Goal: Task Accomplishment & Management: Use online tool/utility

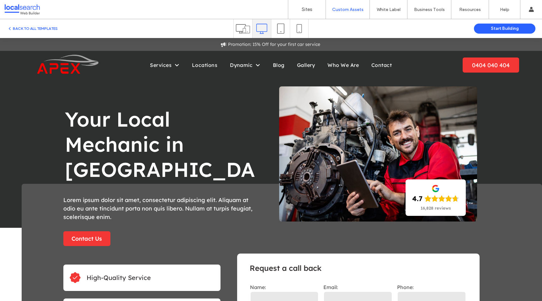
click at [504, 121] on div "Your Local Mechanic in Runaway Bay Button View more 4.7 16,828 reviews Panel on…" at bounding box center [271, 133] width 542 height 190
click at [169, 81] on span "Service 1" at bounding box center [166, 79] width 23 height 6
click at [47, 30] on button "BACK TO ALL TEMPLATES" at bounding box center [32, 29] width 51 height 8
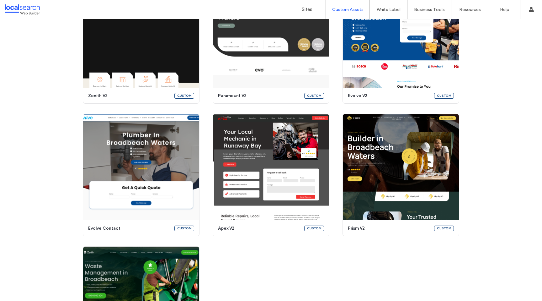
scroll to position [394, 0]
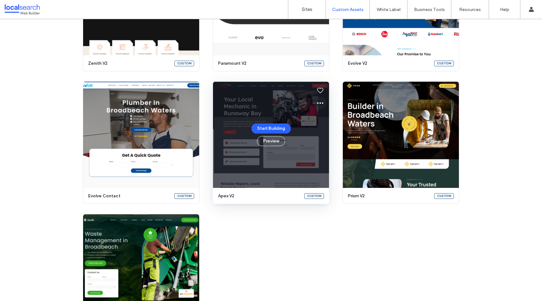
click at [318, 101] on icon at bounding box center [321, 103] width 8 height 8
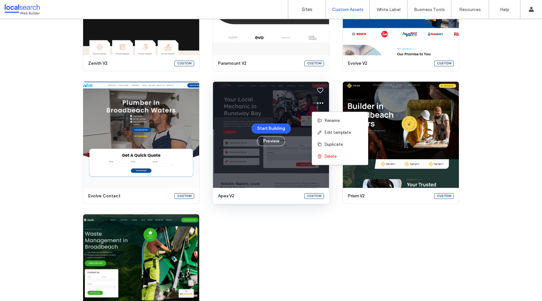
click at [480, 125] on div "Create a customised template Turn any template into a reusable, customised asse…" at bounding box center [271, 10] width 542 height 652
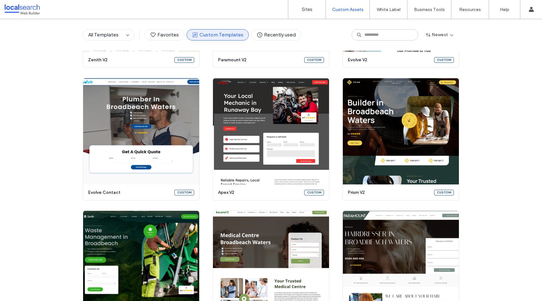
scroll to position [396, 0]
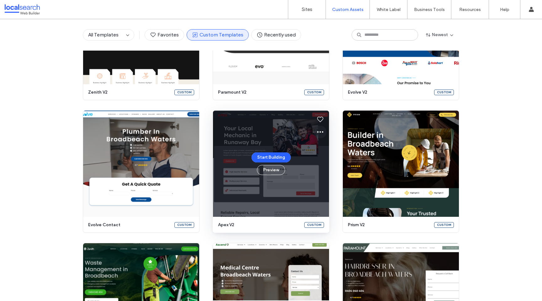
click at [319, 131] on icon at bounding box center [321, 132] width 8 height 8
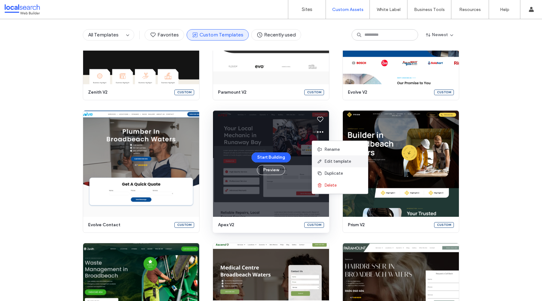
click at [340, 162] on span "Edit template" at bounding box center [338, 161] width 26 height 6
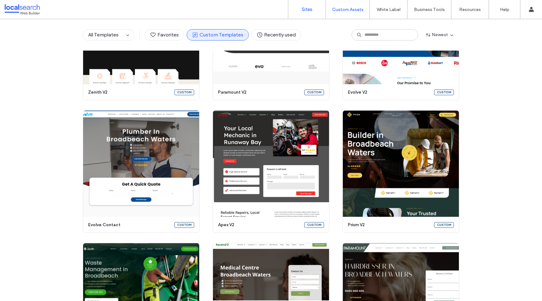
click at [306, 7] on label "Sites" at bounding box center [307, 10] width 11 height 6
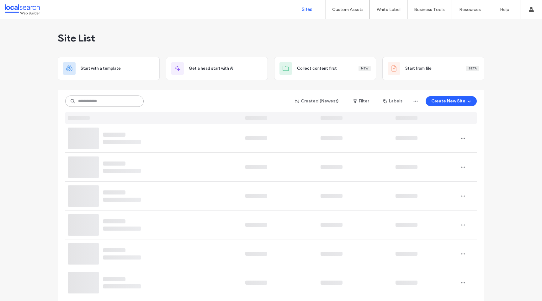
click at [111, 99] on input at bounding box center [104, 100] width 78 height 11
click at [102, 102] on input "****" at bounding box center [104, 100] width 78 height 11
type input "****"
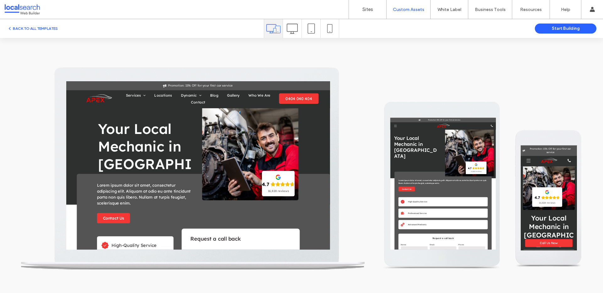
click at [286, 35] on div at bounding box center [292, 28] width 19 height 19
click at [289, 32] on icon at bounding box center [292, 28] width 11 height 11
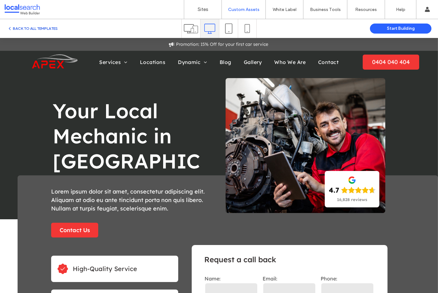
click at [13, 26] on button "BACK TO ALL TEMPLATES" at bounding box center [32, 29] width 51 height 8
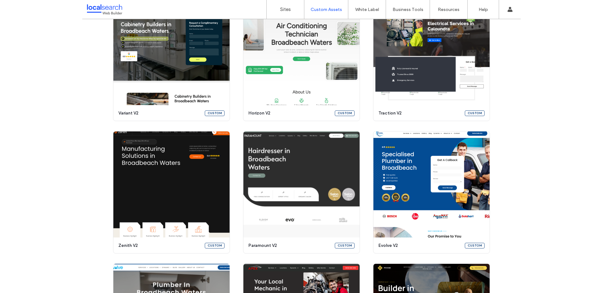
scroll to position [326, 0]
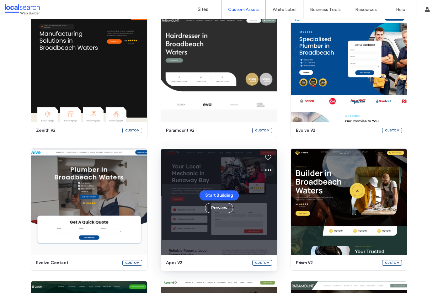
click at [266, 169] on icon at bounding box center [269, 170] width 8 height 8
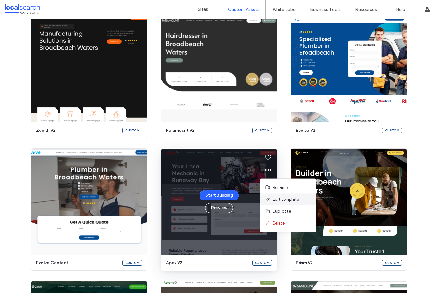
click at [296, 200] on span "Edit template" at bounding box center [286, 199] width 26 height 6
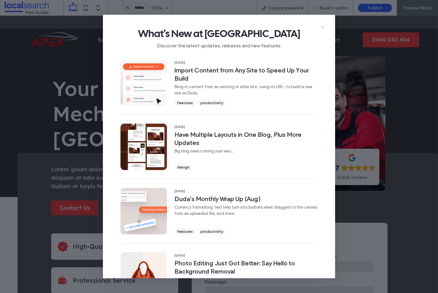
click at [320, 27] on icon at bounding box center [322, 27] width 5 height 5
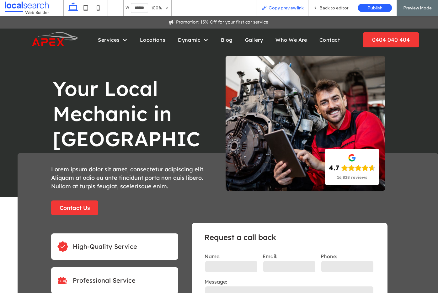
click at [286, 10] on span "Copy preview link" at bounding box center [286, 7] width 35 height 5
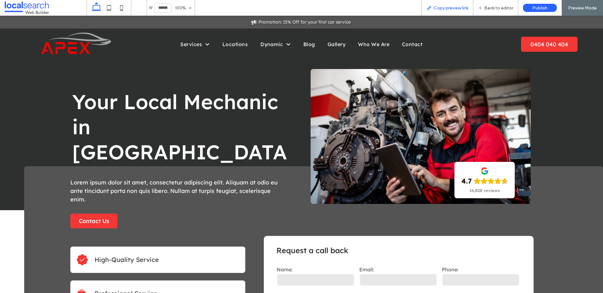
click at [438, 8] on span "Copy preview link" at bounding box center [450, 7] width 35 height 5
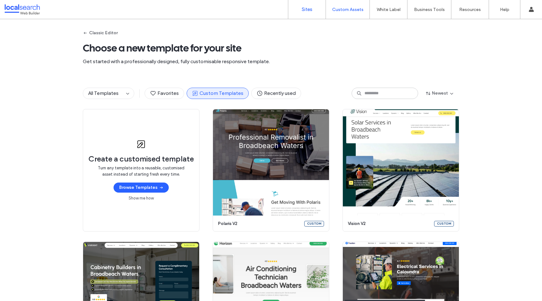
click at [308, 13] on link "Sites" at bounding box center [306, 9] width 37 height 19
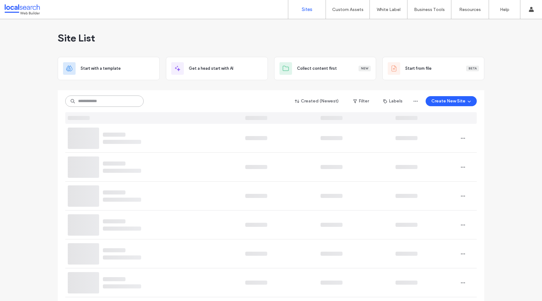
click at [124, 99] on input at bounding box center [104, 100] width 78 height 11
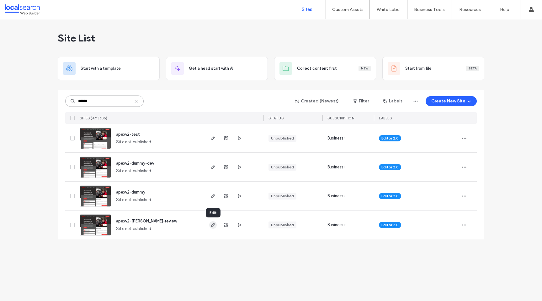
type input "******"
click at [212, 226] on use "button" at bounding box center [213, 225] width 4 height 4
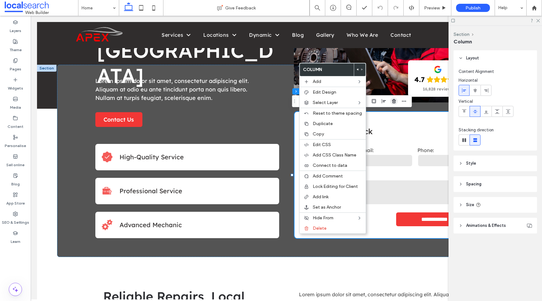
click at [394, 101] on icon "button" at bounding box center [394, 101] width 5 height 5
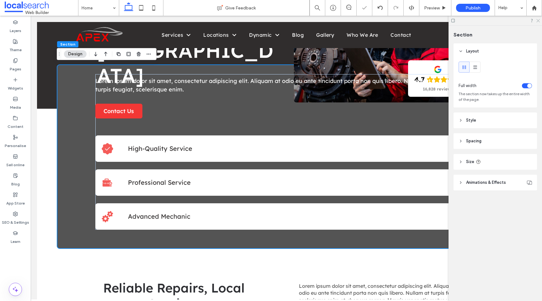
drag, startPoint x: 539, startPoint y: 20, endPoint x: 508, endPoint y: 4, distance: 34.5
click at [539, 20] on use at bounding box center [538, 20] width 3 height 3
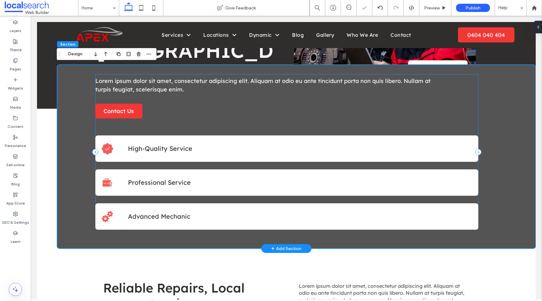
click at [147, 131] on div "Lorem ipsum dolor sit amet, consectetur adipiscing elit. Aliquam at odio eu ant…" at bounding box center [286, 151] width 383 height 155
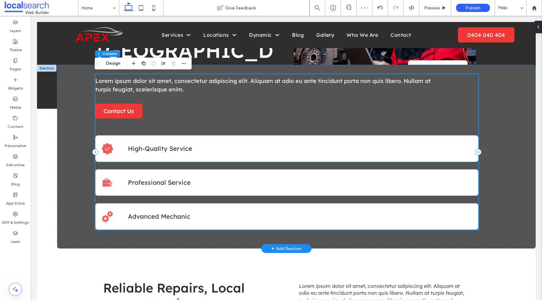
click at [129, 140] on div "High-Quality Service" at bounding box center [286, 148] width 383 height 26
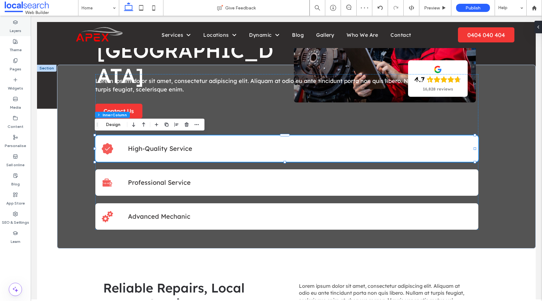
click at [15, 22] on icon at bounding box center [15, 22] width 5 height 5
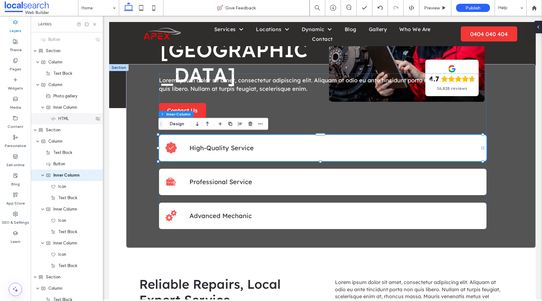
scroll to position [188, 0]
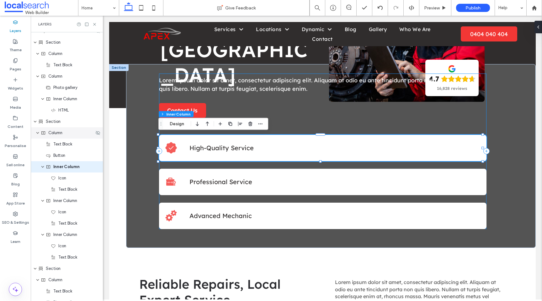
click at [55, 134] on span "Column" at bounding box center [55, 133] width 14 height 6
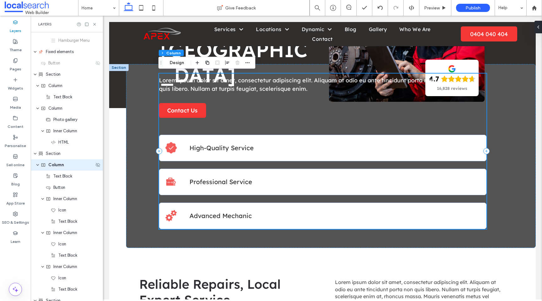
scroll to position [154, 0]
click at [44, 203] on span "expand Inner Column" at bounding box center [43, 200] width 4 height 11
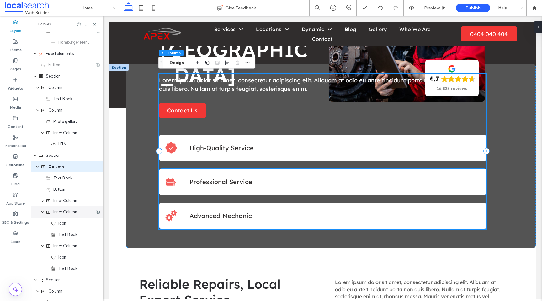
click at [43, 213] on icon "expand Inner Column" at bounding box center [43, 211] width 4 height 5
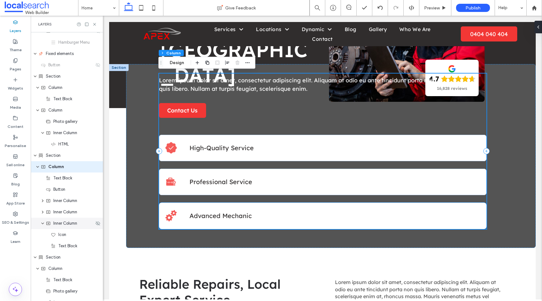
click at [44, 223] on use "expand Inner Column" at bounding box center [42, 224] width 3 height 2
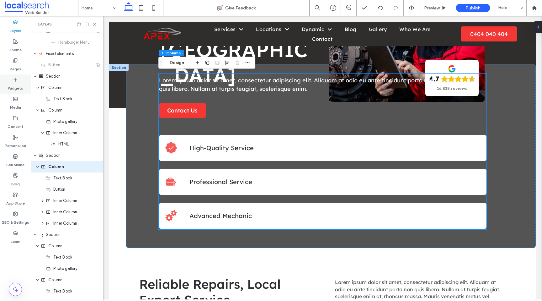
click at [12, 80] on div "Widgets" at bounding box center [15, 83] width 31 height 19
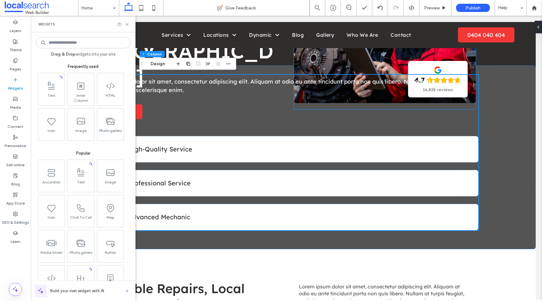
scroll to position [99, 0]
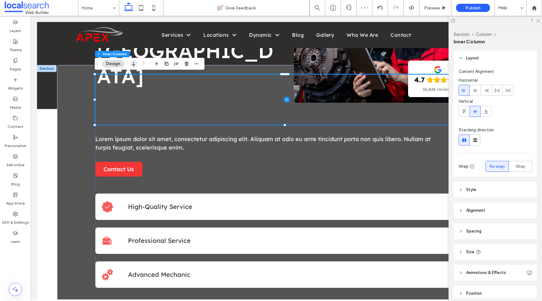
click at [132, 63] on icon "button" at bounding box center [134, 63] width 8 height 11
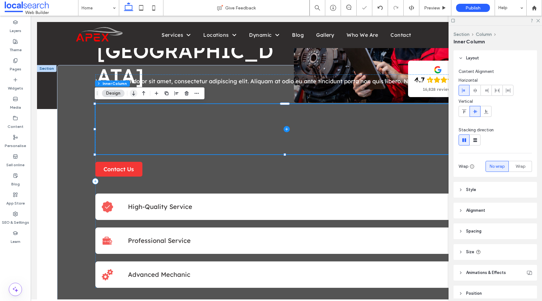
click at [133, 95] on icon "button" at bounding box center [134, 93] width 8 height 11
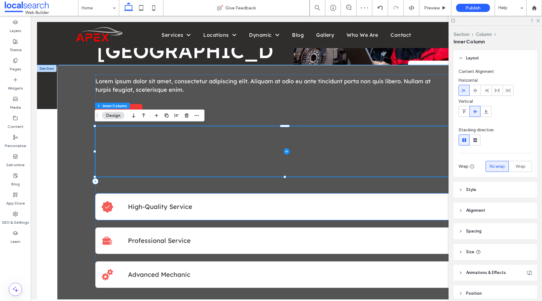
click at [110, 201] on icon at bounding box center [108, 207] width 12 height 12
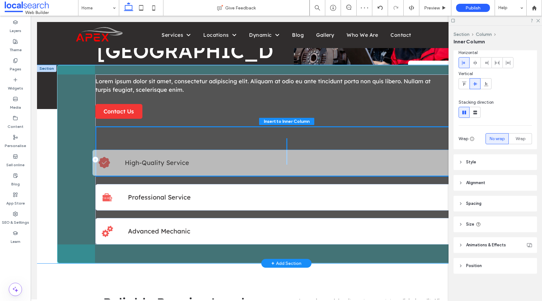
scroll to position [28, 0]
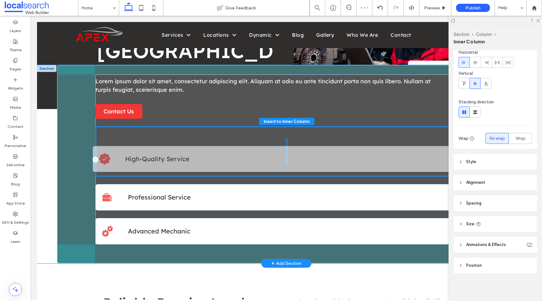
drag, startPoint x: 122, startPoint y: 199, endPoint x: 119, endPoint y: 153, distance: 46.8
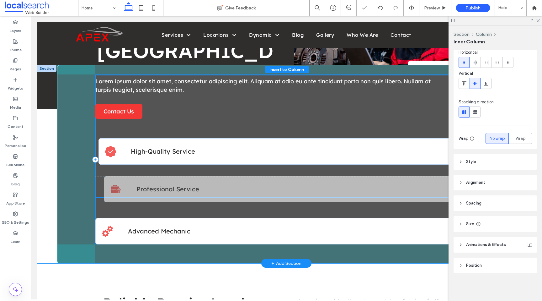
drag, startPoint x: 119, startPoint y: 193, endPoint x: 128, endPoint y: 185, distance: 12.0
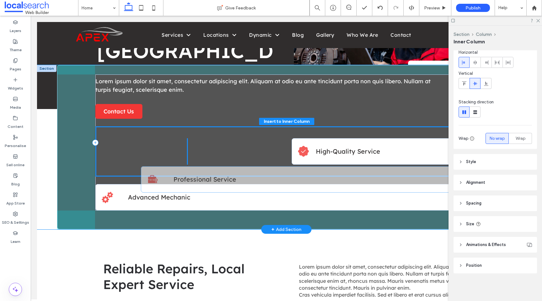
drag, startPoint x: 115, startPoint y: 189, endPoint x: 161, endPoint y: 171, distance: 49.4
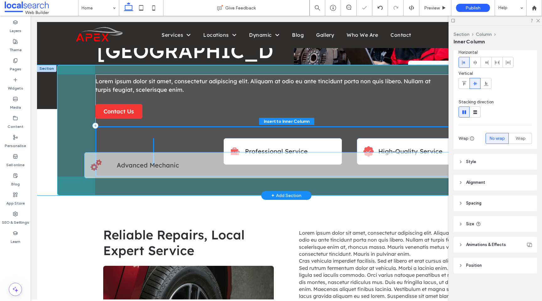
drag, startPoint x: 119, startPoint y: 188, endPoint x: 119, endPoint y: 164, distance: 24.5
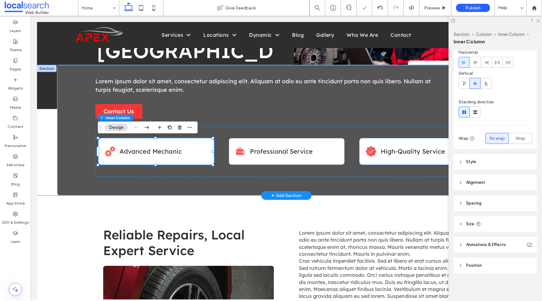
click at [363, 142] on div "High-Quality Service" at bounding box center [417, 151] width 115 height 26
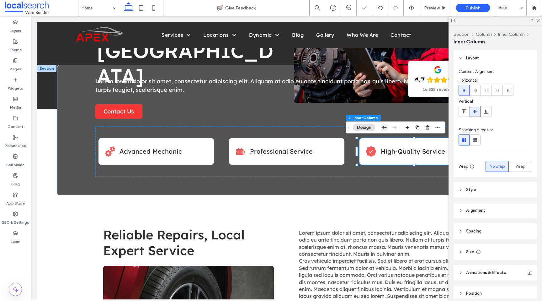
click at [385, 126] on icon "button" at bounding box center [385, 127] width 8 height 11
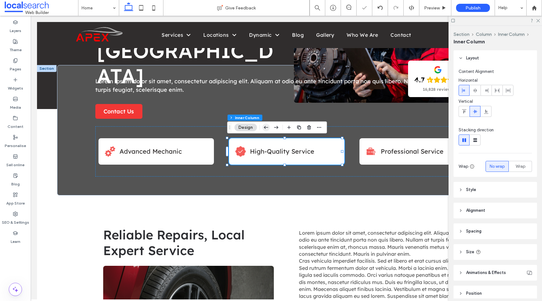
click at [268, 127] on use "button" at bounding box center [266, 127] width 4 height 3
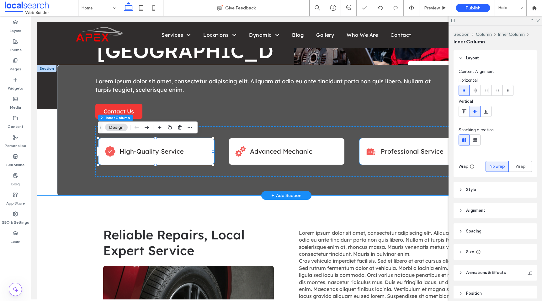
click at [368, 144] on div "Professional Service" at bounding box center [417, 151] width 115 height 26
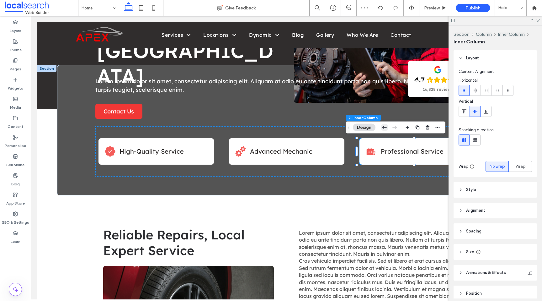
click at [384, 127] on icon "button" at bounding box center [385, 127] width 8 height 11
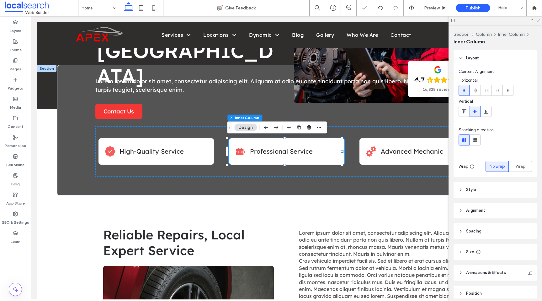
click at [538, 19] on icon at bounding box center [538, 20] width 4 height 4
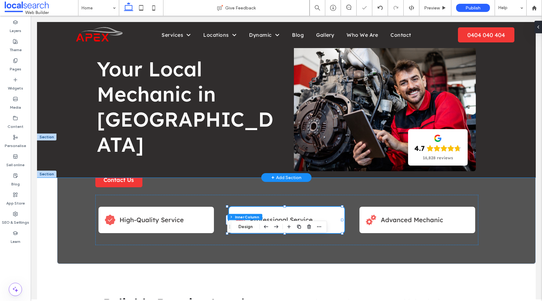
scroll to position [0, 0]
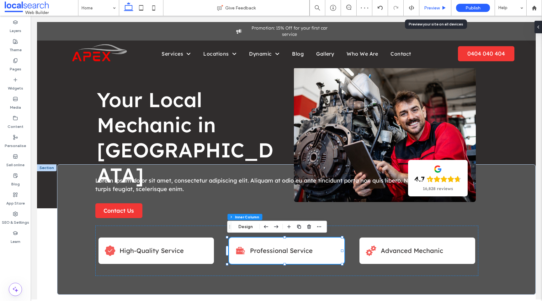
click at [430, 3] on div "Preview" at bounding box center [436, 8] width 32 height 16
click at [434, 8] on span "Preview" at bounding box center [432, 7] width 16 height 5
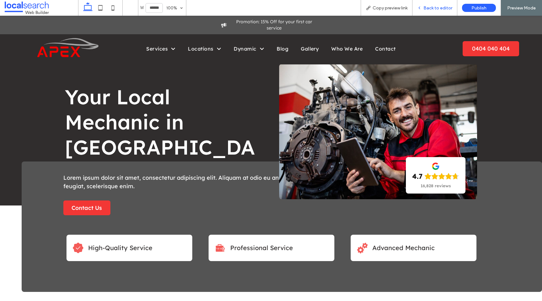
click at [427, 8] on span "Back to editor" at bounding box center [438, 7] width 29 height 5
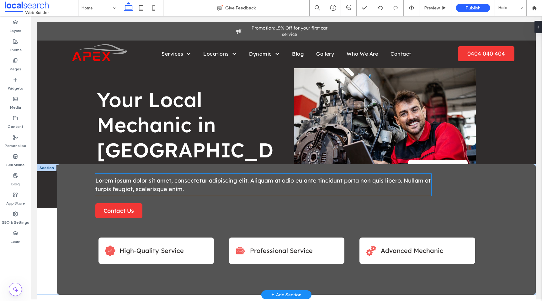
click at [295, 192] on p "Lorem ipsum dolor sit amet, consectetur adipiscing elit. Aliquam at odio eu ant…" at bounding box center [263, 184] width 336 height 17
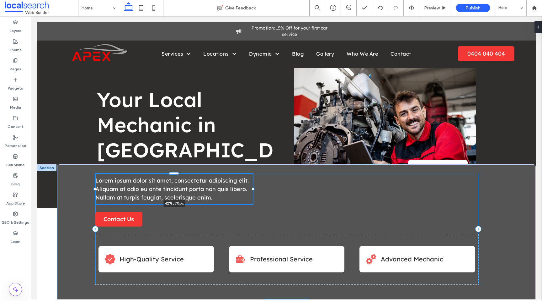
drag, startPoint x: 427, startPoint y: 185, endPoint x: 252, endPoint y: 183, distance: 175.4
click at [252, 183] on div "Lorem ipsum dolor sit amet, consectetur adipiscing elit. Aliquam at odio eu ant…" at bounding box center [296, 233] width 479 height 139
type input "**"
type input "****"
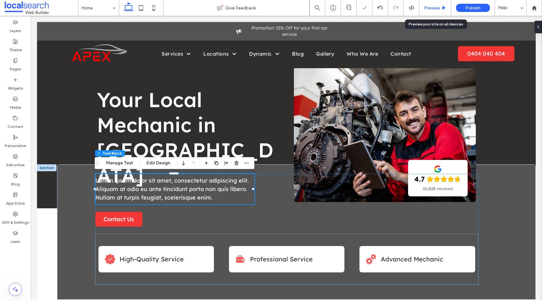
click at [431, 11] on div "Preview" at bounding box center [436, 8] width 32 height 16
click at [434, 8] on span "Preview" at bounding box center [432, 7] width 16 height 5
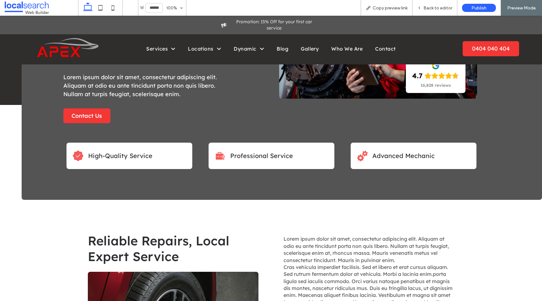
scroll to position [133, 0]
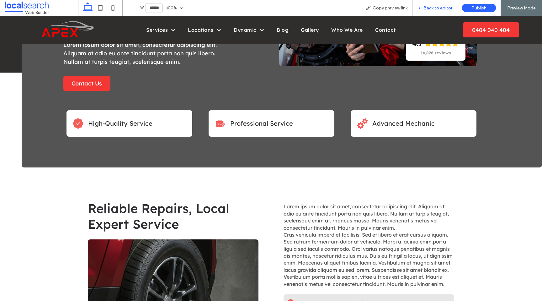
click at [449, 8] on span "Back to editor" at bounding box center [438, 7] width 29 height 5
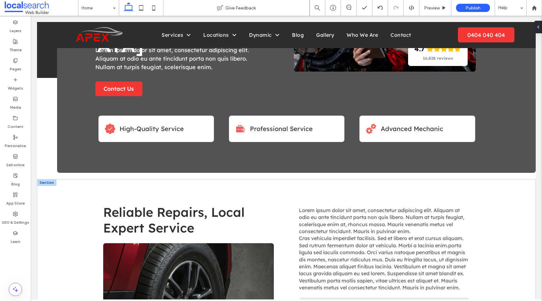
scroll to position [130, 0]
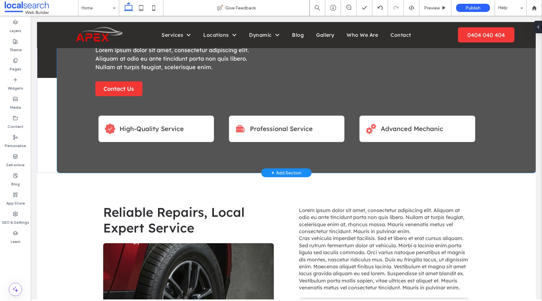
click at [149, 159] on div "Lorem ipsum dolor sit amet, consectetur adipiscing elit. Aliquam at odio eu ant…" at bounding box center [296, 103] width 479 height 139
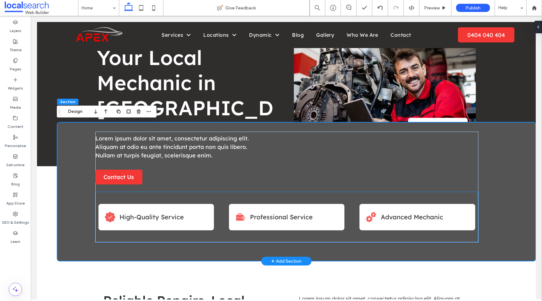
scroll to position [38, 0]
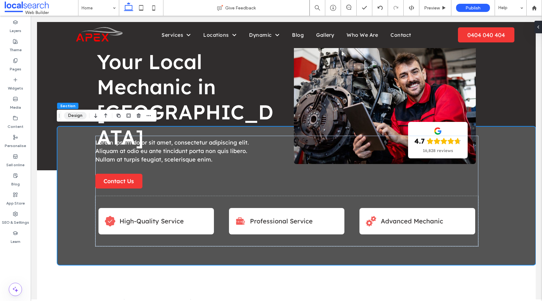
click at [73, 116] on button "Design" at bounding box center [75, 116] width 23 height 8
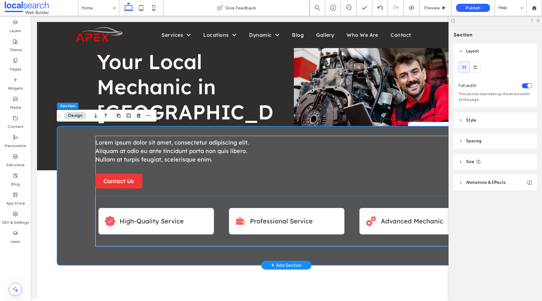
click at [251, 239] on div "High-Quality Service Professional Service Advanced Mechanic" at bounding box center [286, 221] width 383 height 50
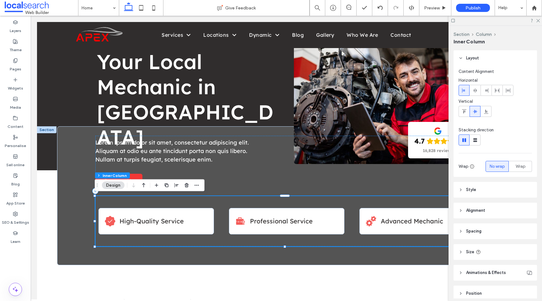
scroll to position [8, 0]
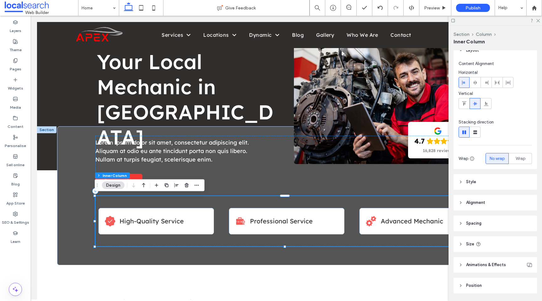
click at [499, 223] on header "Spacing" at bounding box center [495, 223] width 83 height 16
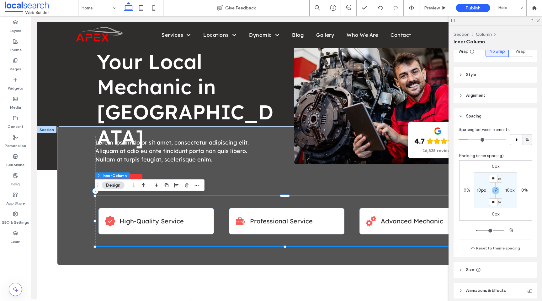
click at [493, 267] on header "Size" at bounding box center [495, 270] width 83 height 16
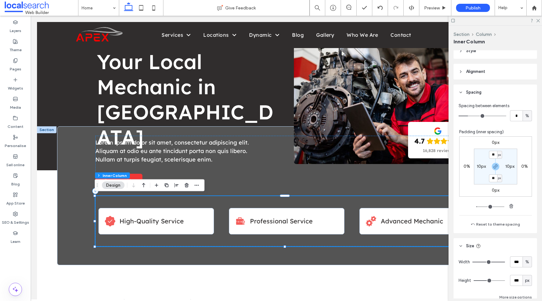
scroll to position [195, 0]
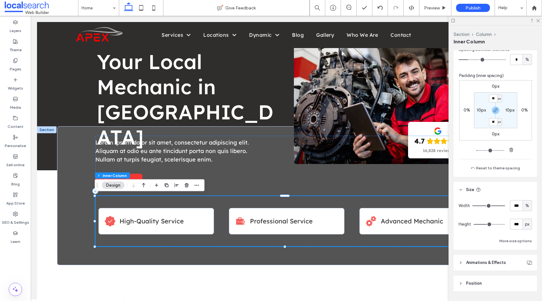
click at [525, 226] on span "px" at bounding box center [527, 224] width 4 height 6
click at [523, 279] on div "A" at bounding box center [524, 278] width 9 height 11
type input "*"
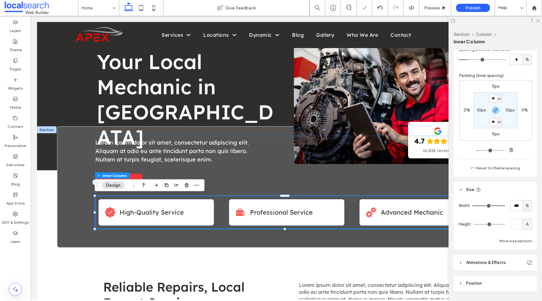
drag, startPoint x: 537, startPoint y: 21, endPoint x: 528, endPoint y: 19, distance: 10.0
click at [538, 21] on icon at bounding box center [538, 20] width 4 height 4
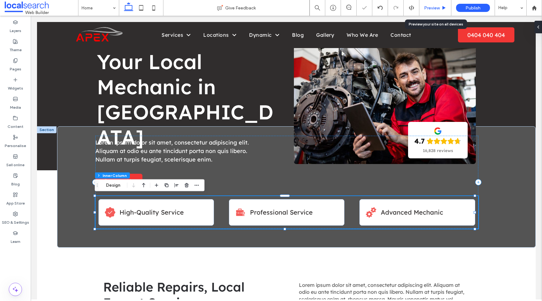
click at [437, 6] on span "Preview" at bounding box center [432, 7] width 16 height 5
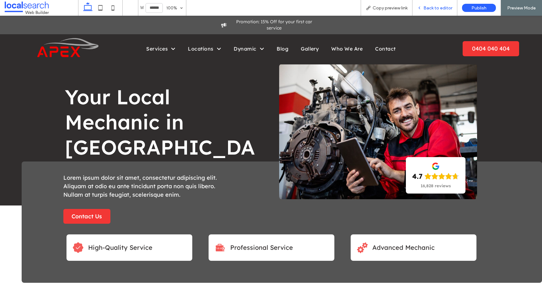
click at [423, 8] on div "Back to editor" at bounding box center [435, 7] width 45 height 5
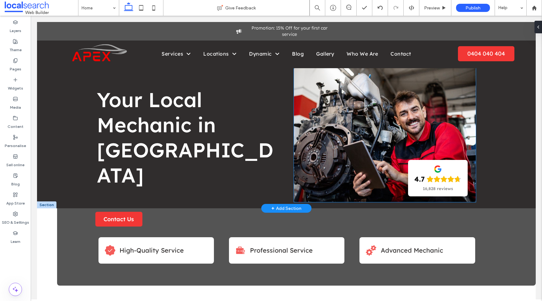
click at [339, 144] on link at bounding box center [385, 134] width 182 height 135
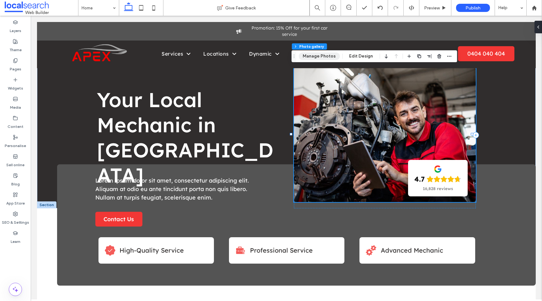
click at [320, 55] on button "Manage Photos" at bounding box center [319, 56] width 41 height 8
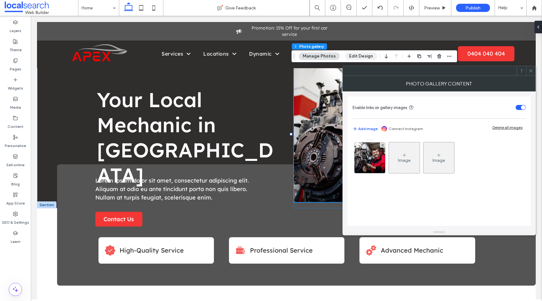
click at [355, 56] on button "Edit Design" at bounding box center [361, 56] width 32 height 8
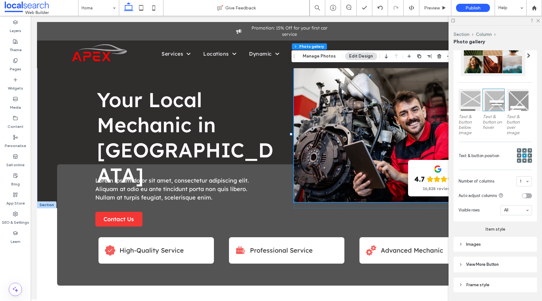
scroll to position [176, 0]
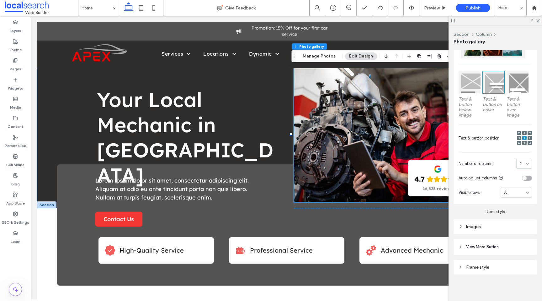
click at [497, 230] on div "Images" at bounding box center [495, 226] width 83 height 15
click at [498, 227] on div "Images" at bounding box center [495, 226] width 73 height 5
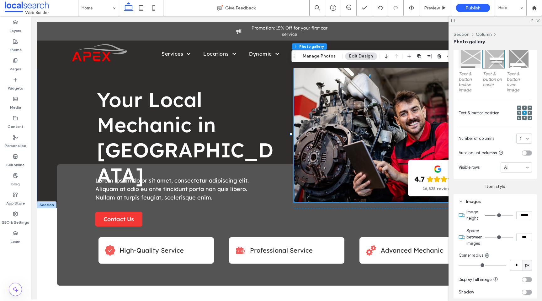
scroll to position [228, 0]
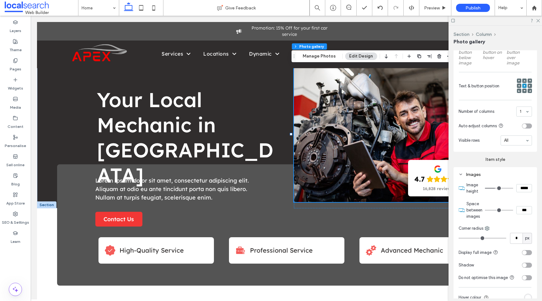
drag, startPoint x: 520, startPoint y: 186, endPoint x: 517, endPoint y: 186, distance: 3.5
click at [517, 186] on input "*****" at bounding box center [525, 188] width 16 height 8
type input "*****"
type input "***"
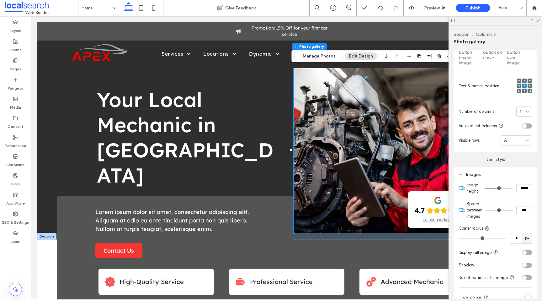
type input "*****"
type input "***"
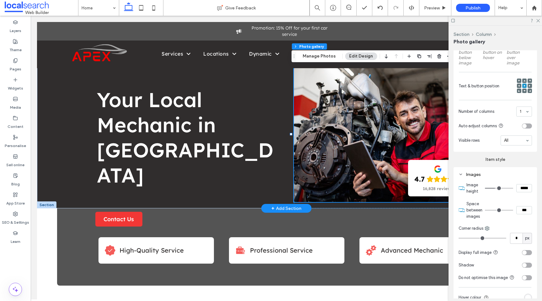
click at [350, 143] on link at bounding box center [385, 134] width 182 height 135
click at [308, 204] on div "Button View more 4.7 16,828 reviews Panel only seen by widget owner Edit widget…" at bounding box center [385, 135] width 182 height 146
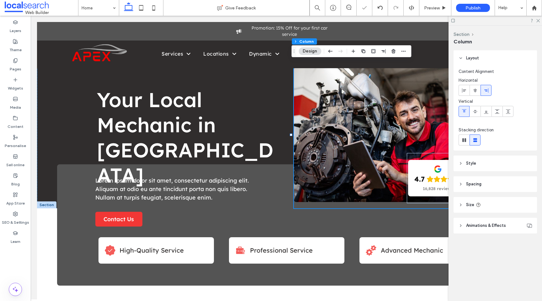
click at [482, 162] on header "Style" at bounding box center [495, 163] width 83 height 16
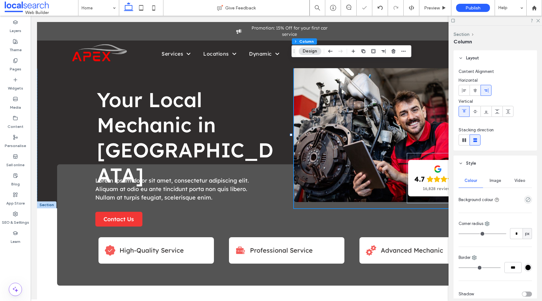
click at [491, 163] on header "Style" at bounding box center [495, 163] width 83 height 16
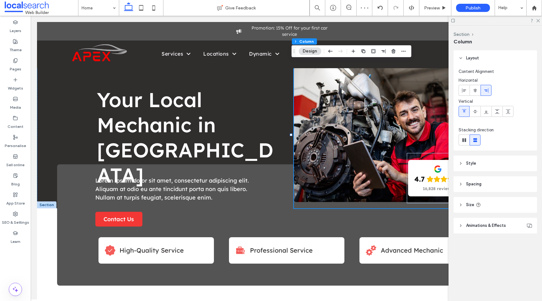
click at [489, 187] on header "Spacing" at bounding box center [495, 184] width 83 height 16
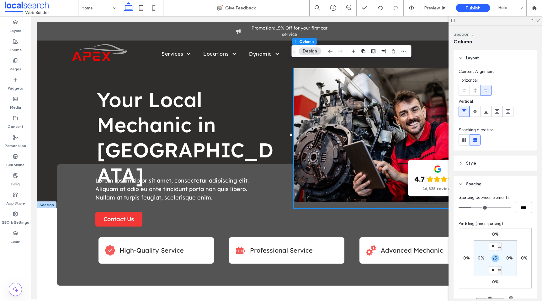
click at [494, 270] on input "**" at bounding box center [493, 270] width 8 height 8
type input "*"
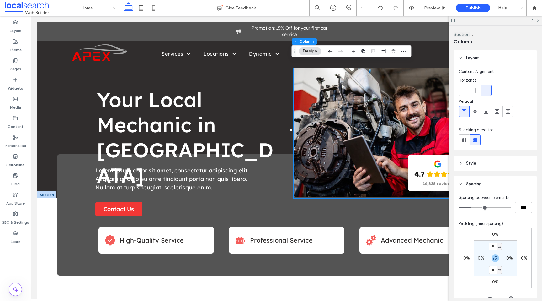
type input "**"
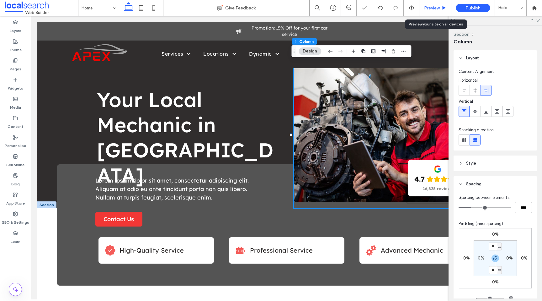
click at [432, 7] on span "Preview" at bounding box center [432, 7] width 16 height 5
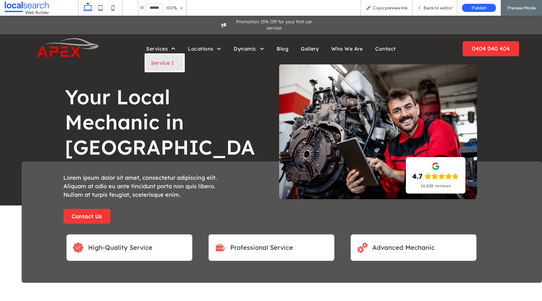
click at [153, 55] on link "Service 1" at bounding box center [164, 63] width 37 height 16
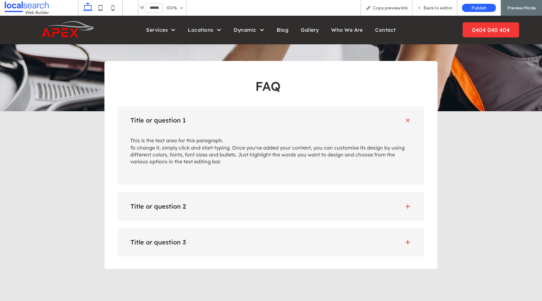
scroll to position [575, 0]
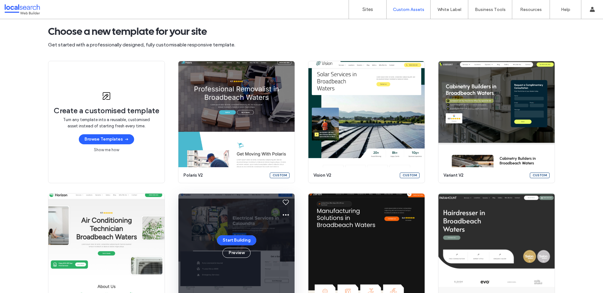
scroll to position [69, 0]
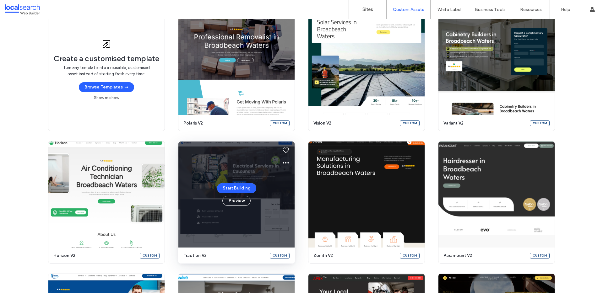
click at [283, 161] on icon at bounding box center [286, 163] width 8 height 8
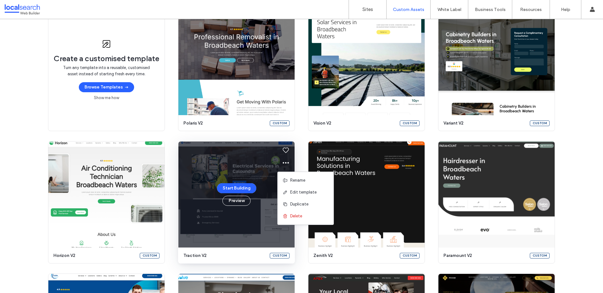
click at [233, 178] on div "Start Building Preview" at bounding box center [236, 195] width 116 height 106
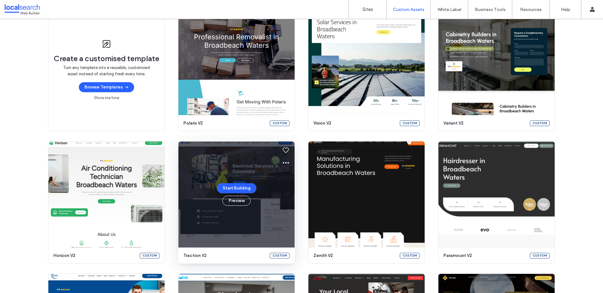
click at [283, 164] on icon at bounding box center [286, 163] width 8 height 8
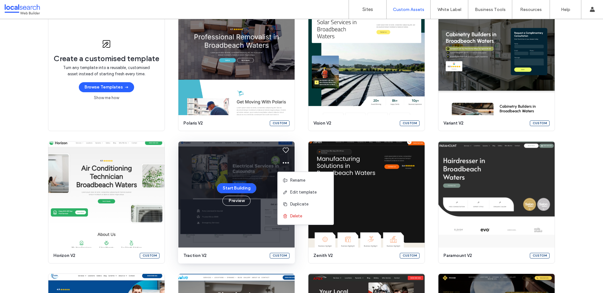
click at [292, 188] on div "Edit template" at bounding box center [305, 192] width 56 height 12
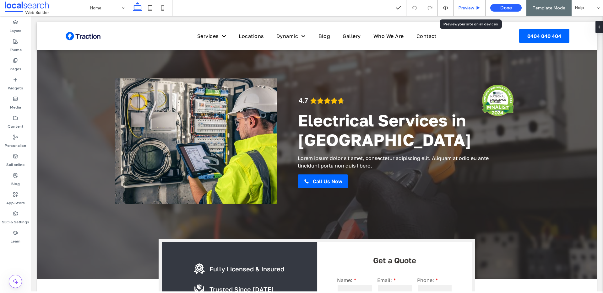
click at [472, 10] on div "Preview" at bounding box center [469, 8] width 32 height 16
click at [473, 8] on span "Preview" at bounding box center [466, 7] width 16 height 5
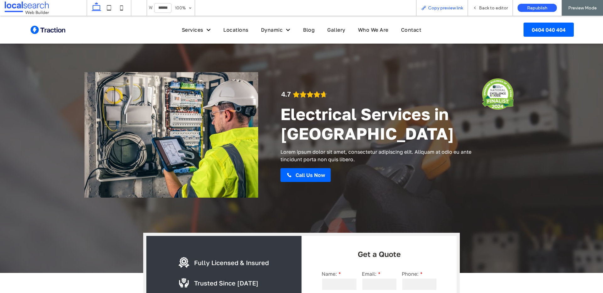
click at [438, 6] on span "Copy preview link" at bounding box center [445, 7] width 35 height 5
